Goal: Find specific page/section: Find specific page/section

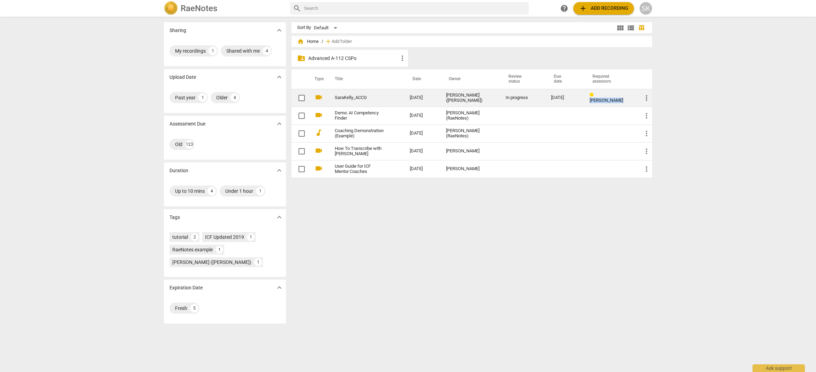
drag, startPoint x: 622, startPoint y: 96, endPoint x: 591, endPoint y: 97, distance: 31.4
click at [591, 97] on div "[PERSON_NAME]" at bounding box center [610, 98] width 41 height 10
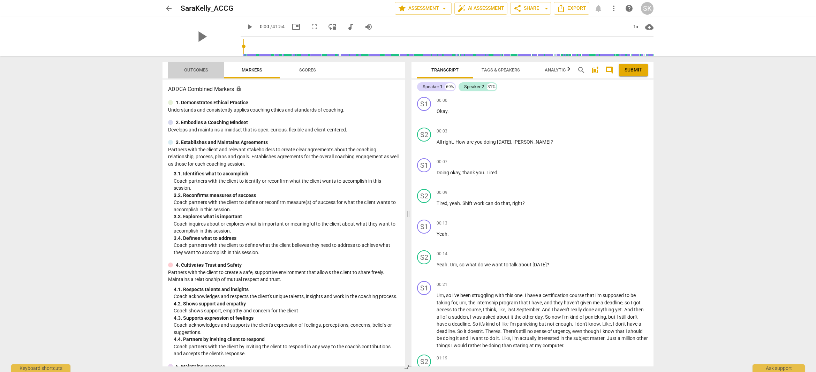
click at [190, 69] on span "Outcomes" at bounding box center [196, 69] width 24 height 5
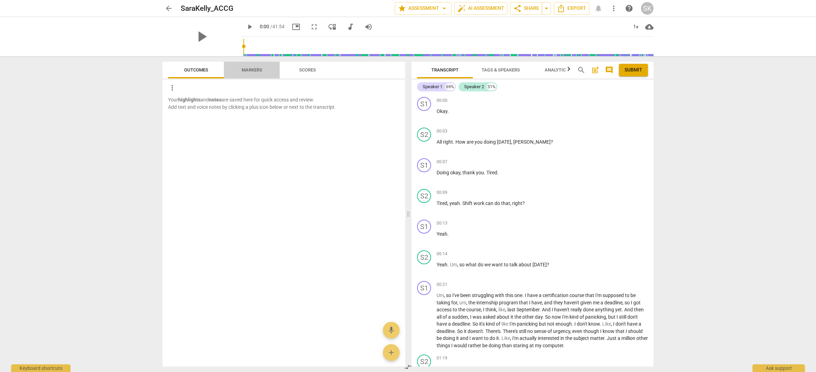
click at [249, 68] on span "Markers" at bounding box center [252, 69] width 21 height 5
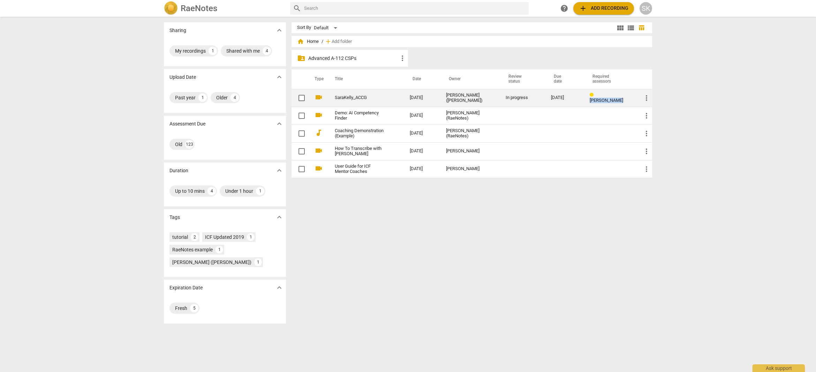
drag, startPoint x: 590, startPoint y: 97, endPoint x: 618, endPoint y: 98, distance: 27.9
click at [618, 98] on span "[PERSON_NAME]" at bounding box center [606, 100] width 33 height 5
click at [388, 95] on td "SaraKelly_ACCG" at bounding box center [365, 98] width 78 height 18
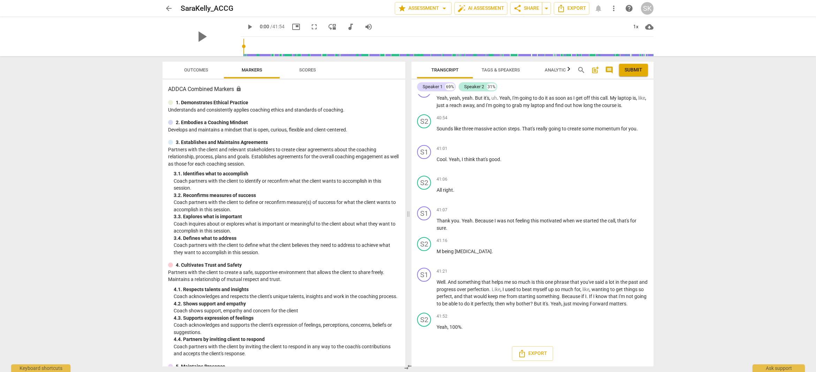
scroll to position [5419, 0]
